Goal: Task Accomplishment & Management: Use online tool/utility

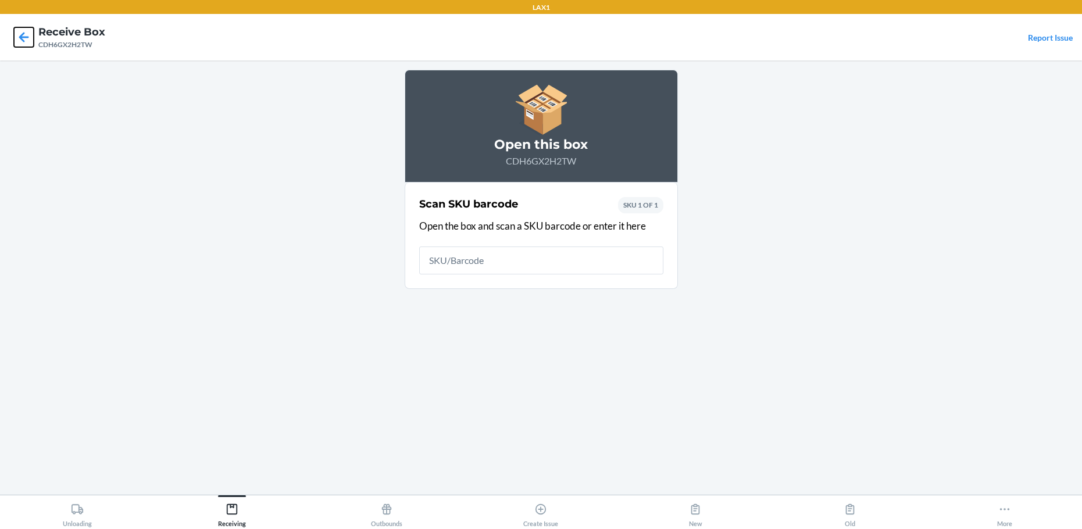
click at [21, 38] on icon at bounding box center [24, 37] width 10 height 10
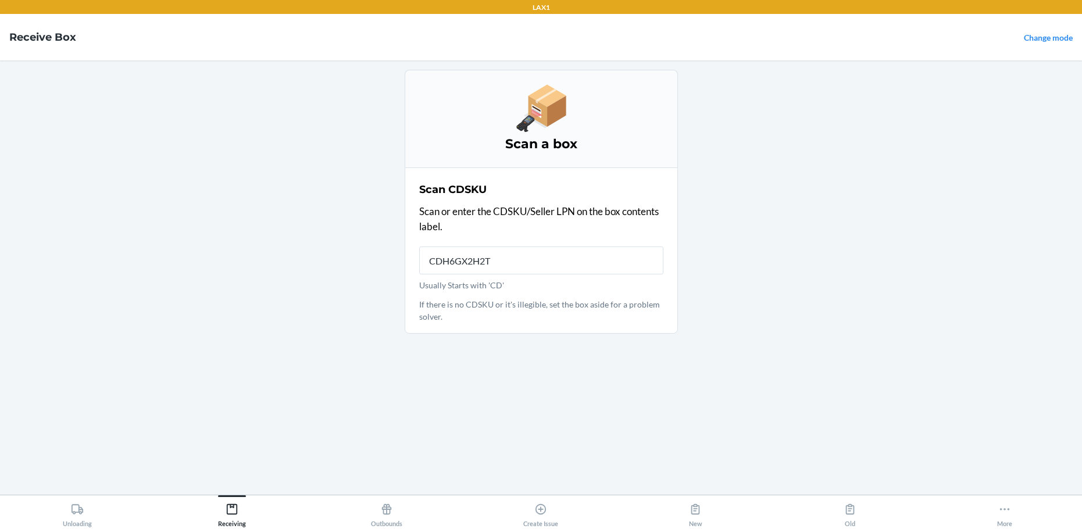
type input "CDH6GX2H2TW"
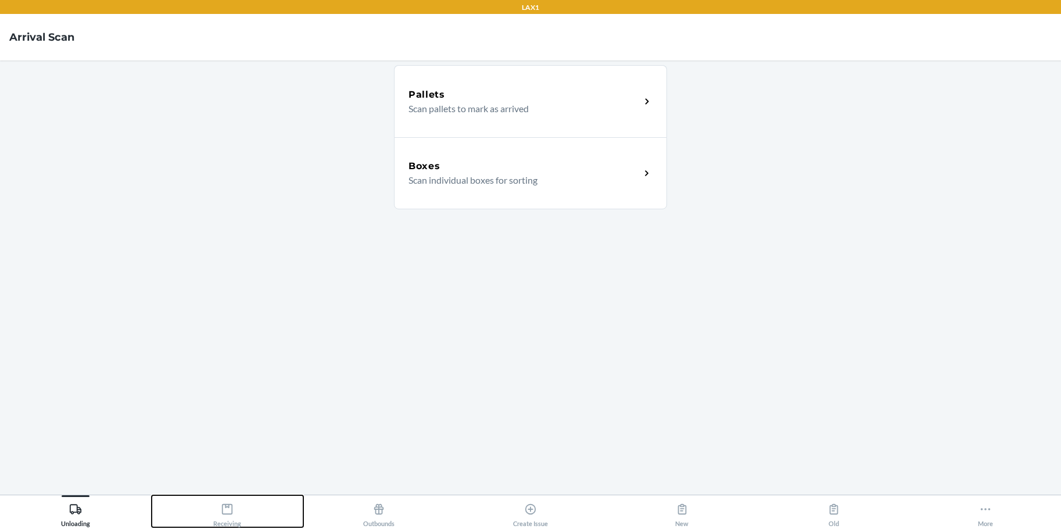
click at [221, 509] on icon at bounding box center [227, 509] width 13 height 13
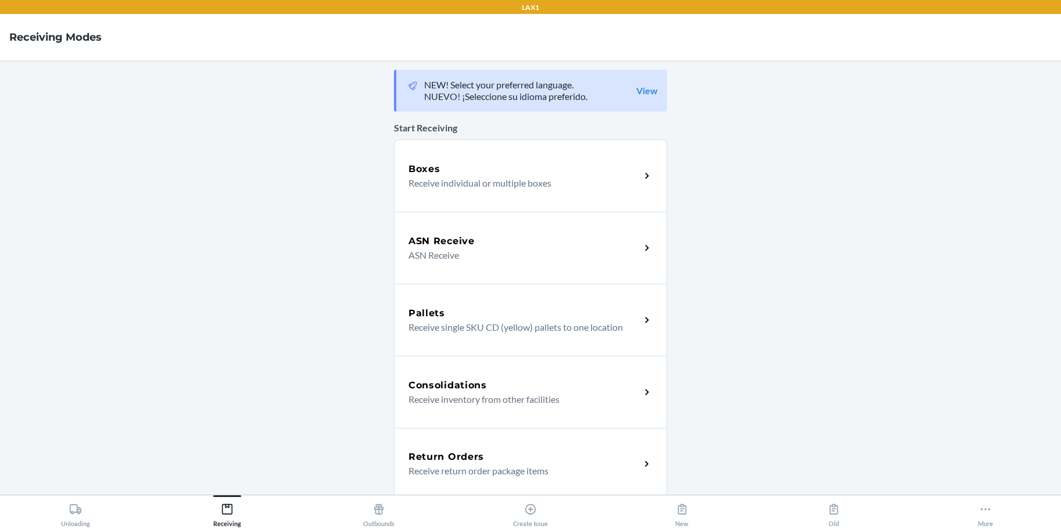
click at [528, 193] on div "Boxes Receive individual or multiple boxes" at bounding box center [530, 176] width 273 height 72
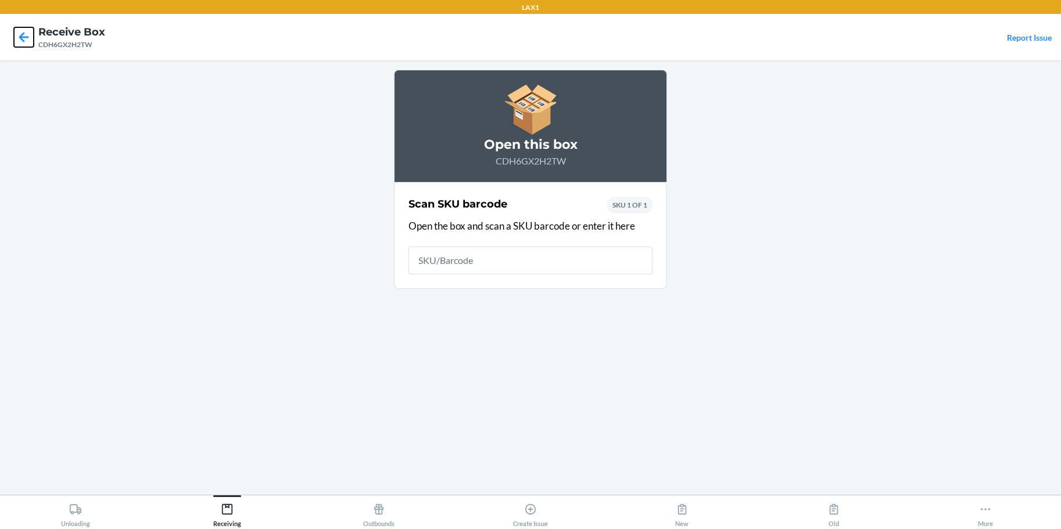
click at [21, 34] on icon at bounding box center [24, 37] width 20 height 20
